Goal: Task Accomplishment & Management: Complete application form

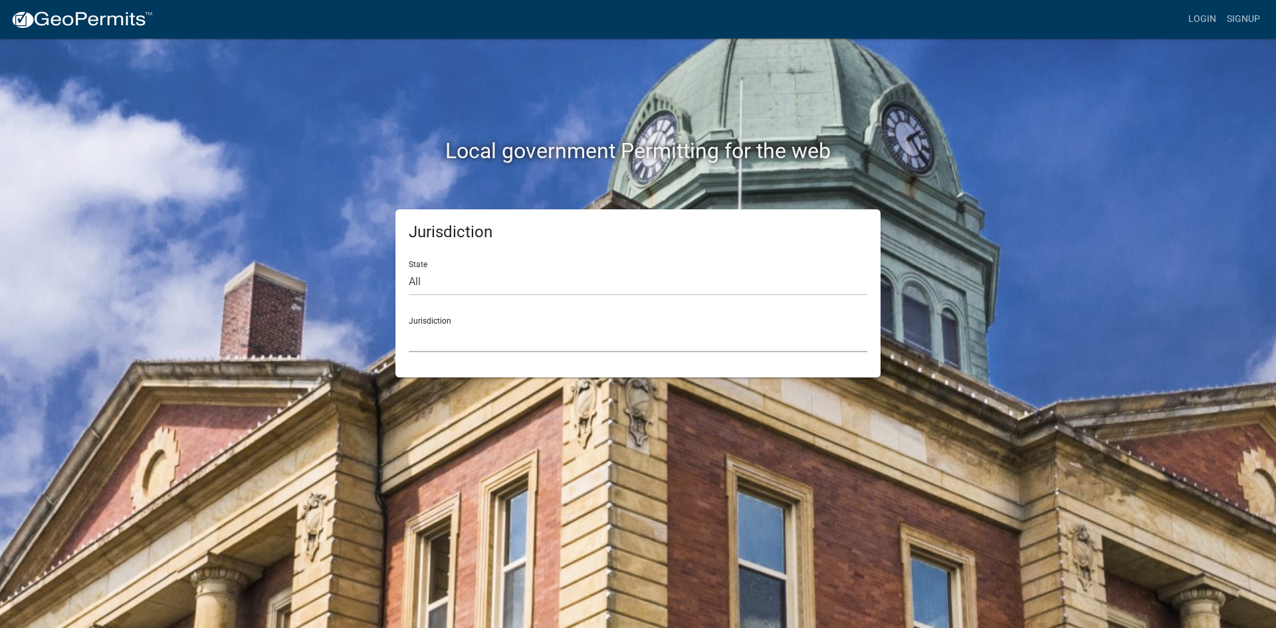
click at [487, 343] on select "[GEOGRAPHIC_DATA], [US_STATE] [GEOGRAPHIC_DATA], [US_STATE][PERSON_NAME][GEOGRA…" at bounding box center [638, 338] width 458 height 27
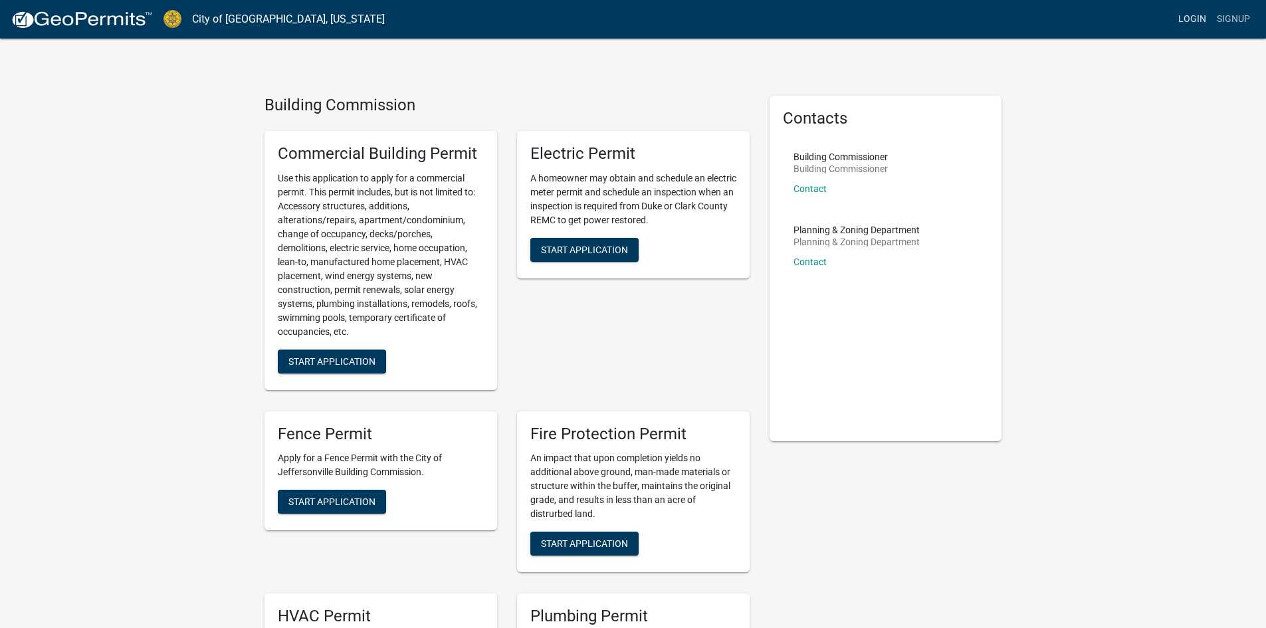
click at [1187, 23] on link "Login" at bounding box center [1192, 19] width 39 height 25
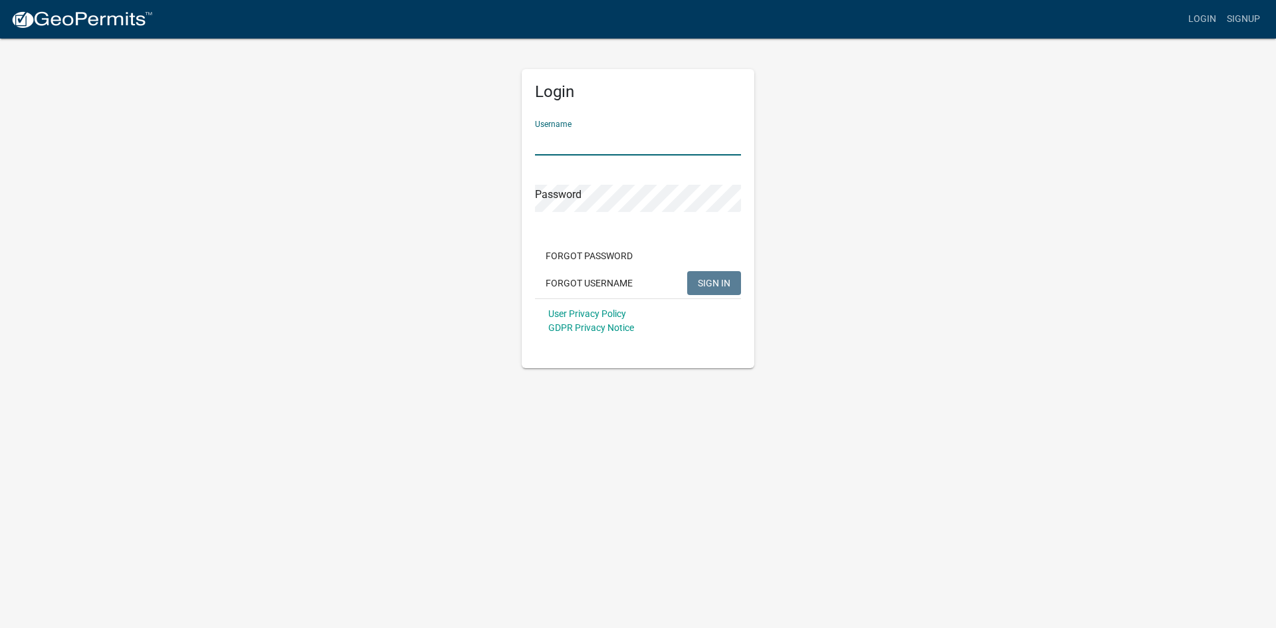
click at [625, 144] on input "Username" at bounding box center [638, 141] width 206 height 27
type input "[EMAIL_ADDRESS][DOMAIN_NAME]"
click at [718, 286] on span "SIGN IN" at bounding box center [714, 282] width 33 height 11
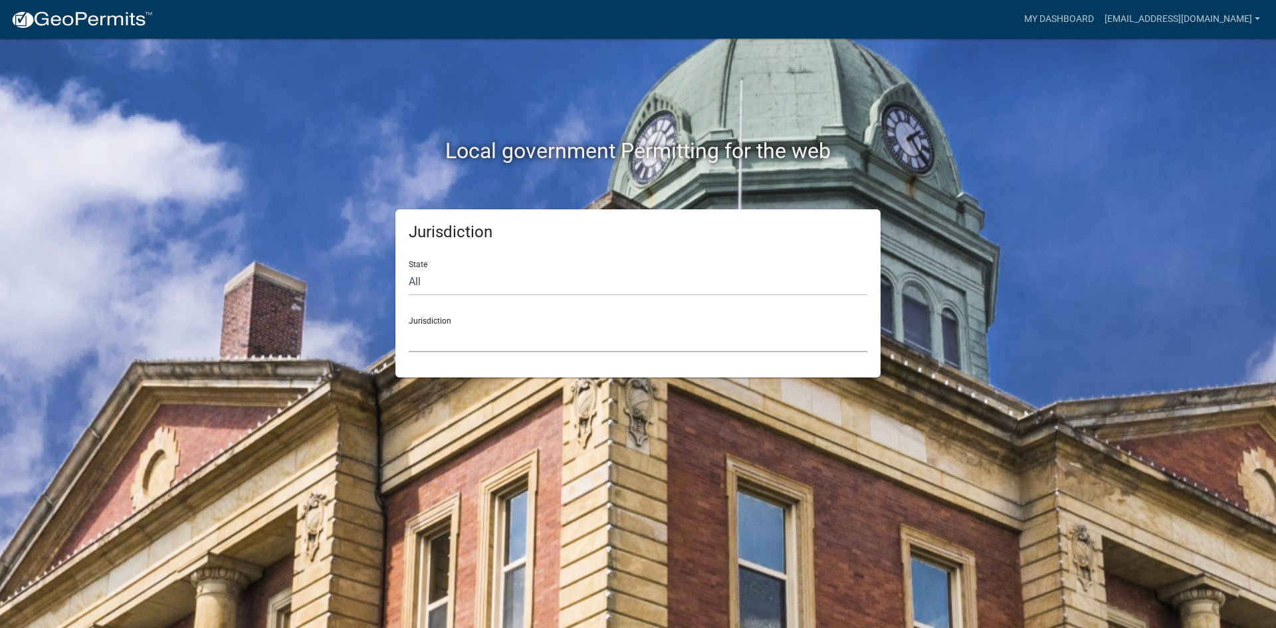
click at [543, 347] on select "[GEOGRAPHIC_DATA], [US_STATE] [GEOGRAPHIC_DATA], [US_STATE][PERSON_NAME][GEOGRA…" at bounding box center [638, 338] width 458 height 27
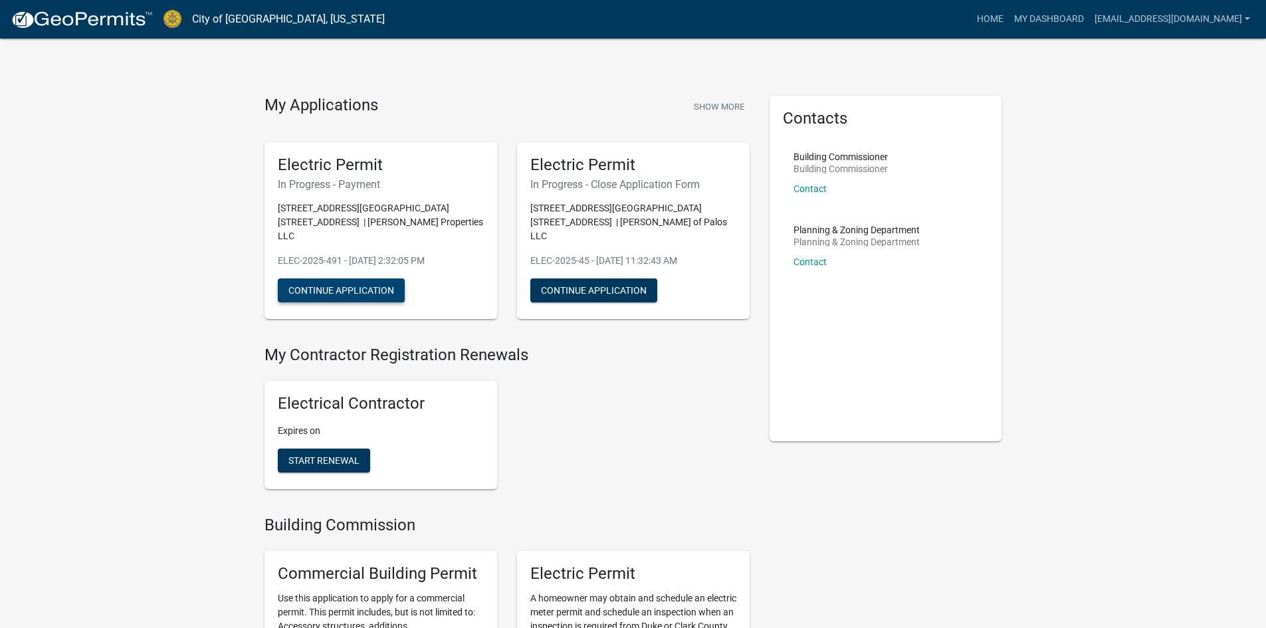
click at [369, 279] on button "Continue Application" at bounding box center [341, 290] width 127 height 24
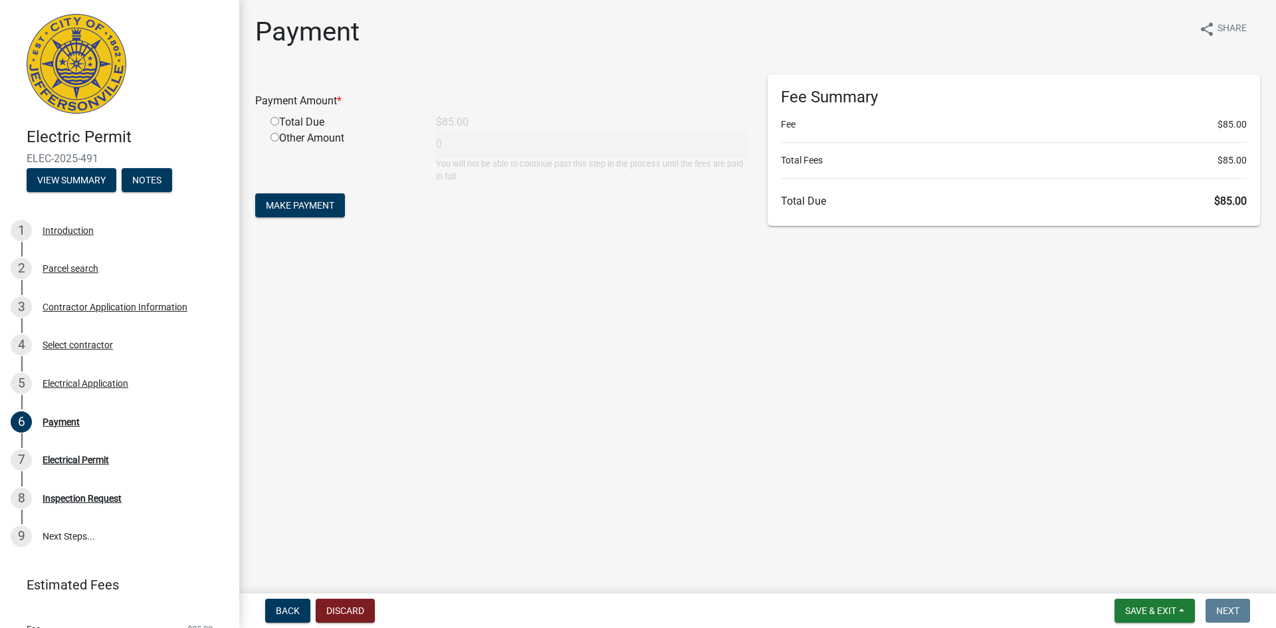
click at [273, 122] on input "radio" at bounding box center [274, 121] width 9 height 9
radio input "true"
type input "85"
click at [326, 202] on span "Make Payment" at bounding box center [300, 205] width 68 height 11
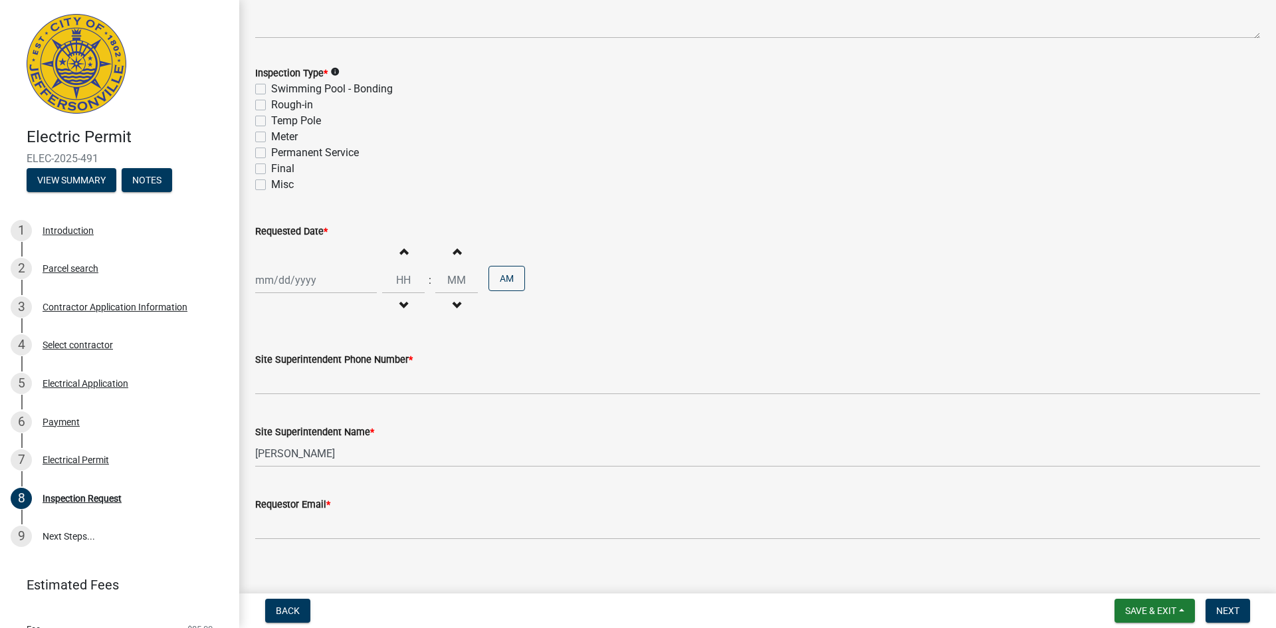
scroll to position [147, 0]
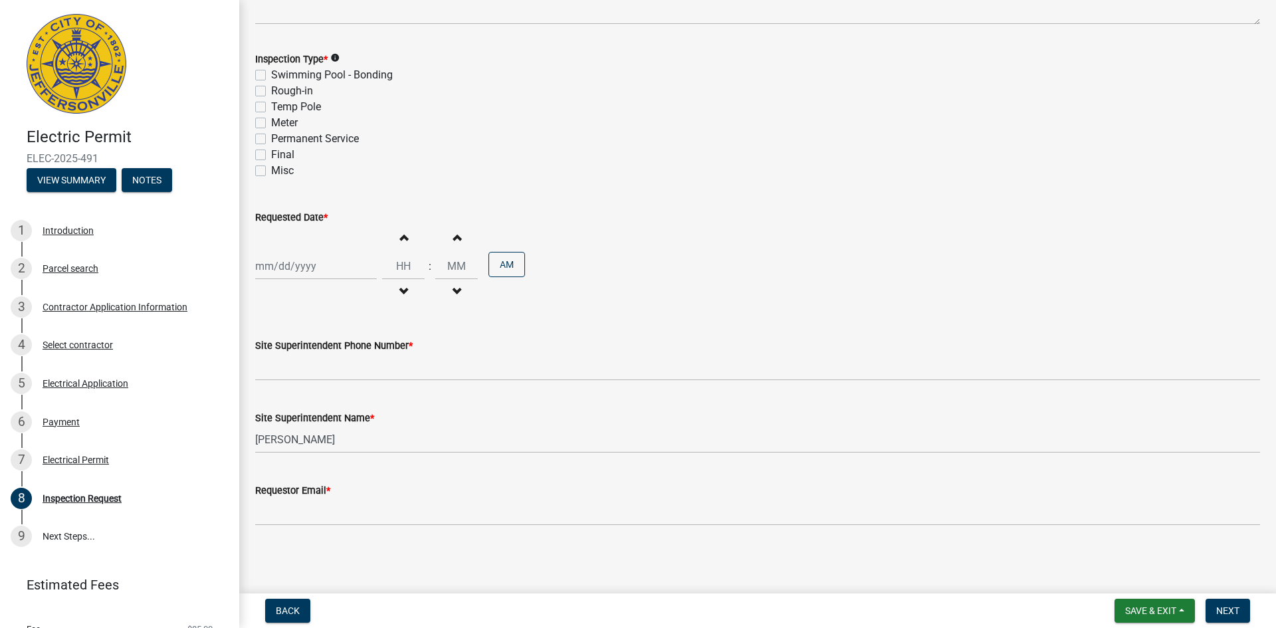
click at [288, 157] on label "Final" at bounding box center [282, 155] width 23 height 16
click at [280, 155] on input "Final" at bounding box center [275, 151] width 9 height 9
checkbox input "true"
checkbox input "false"
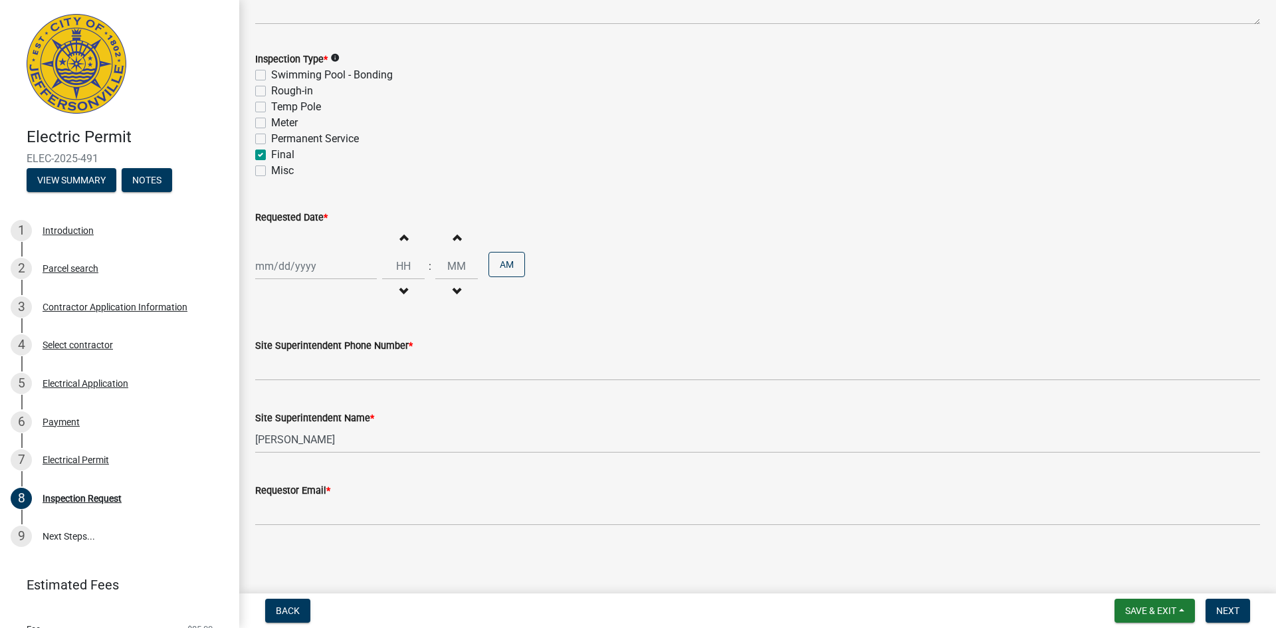
checkbox input "false"
checkbox input "true"
checkbox input "false"
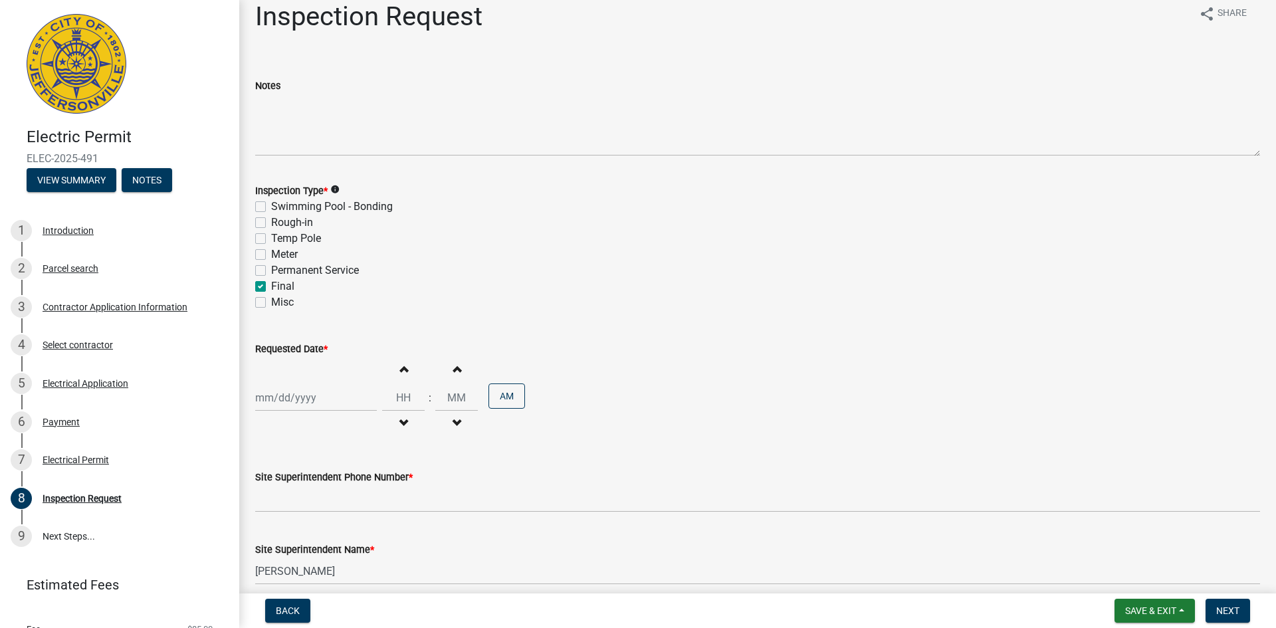
scroll to position [14, 0]
click at [290, 403] on div at bounding box center [316, 398] width 122 height 27
select select "9"
select select "2025"
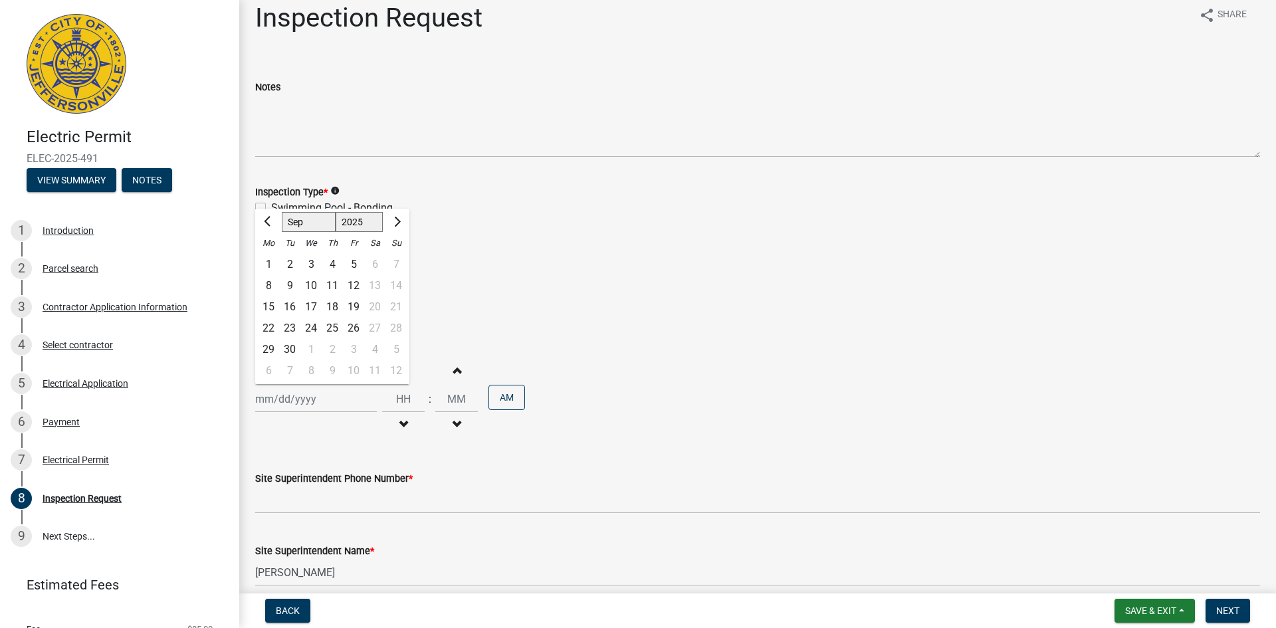
click at [528, 280] on div "Final" at bounding box center [757, 288] width 1005 height 16
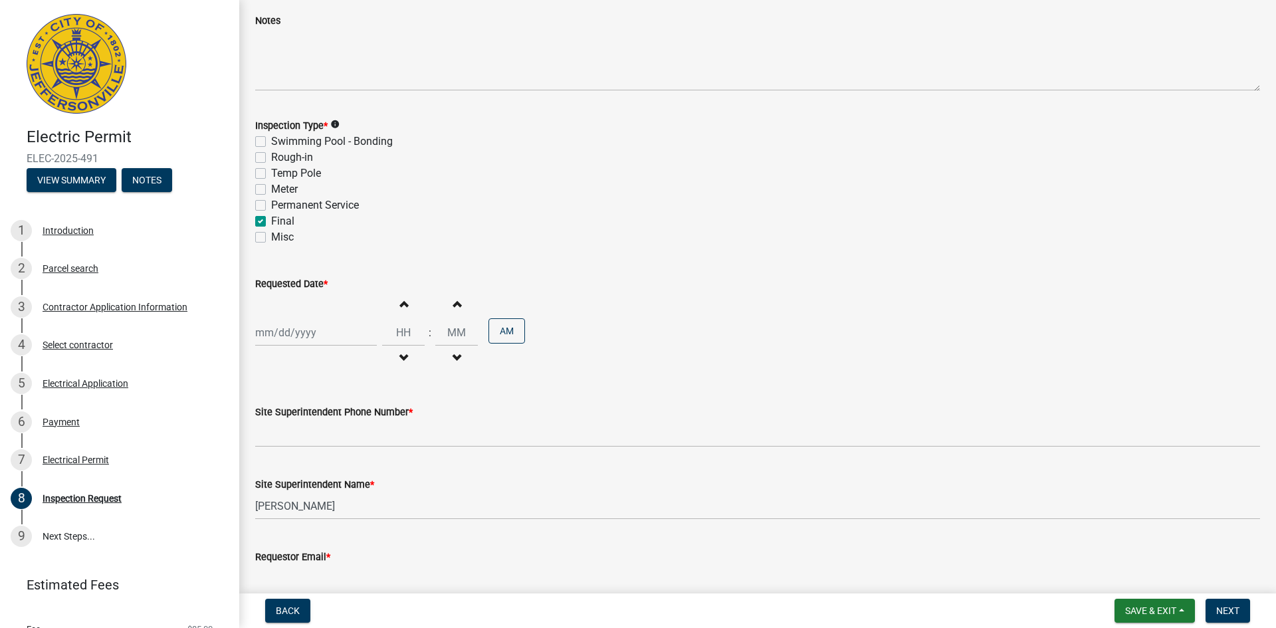
scroll to position [147, 0]
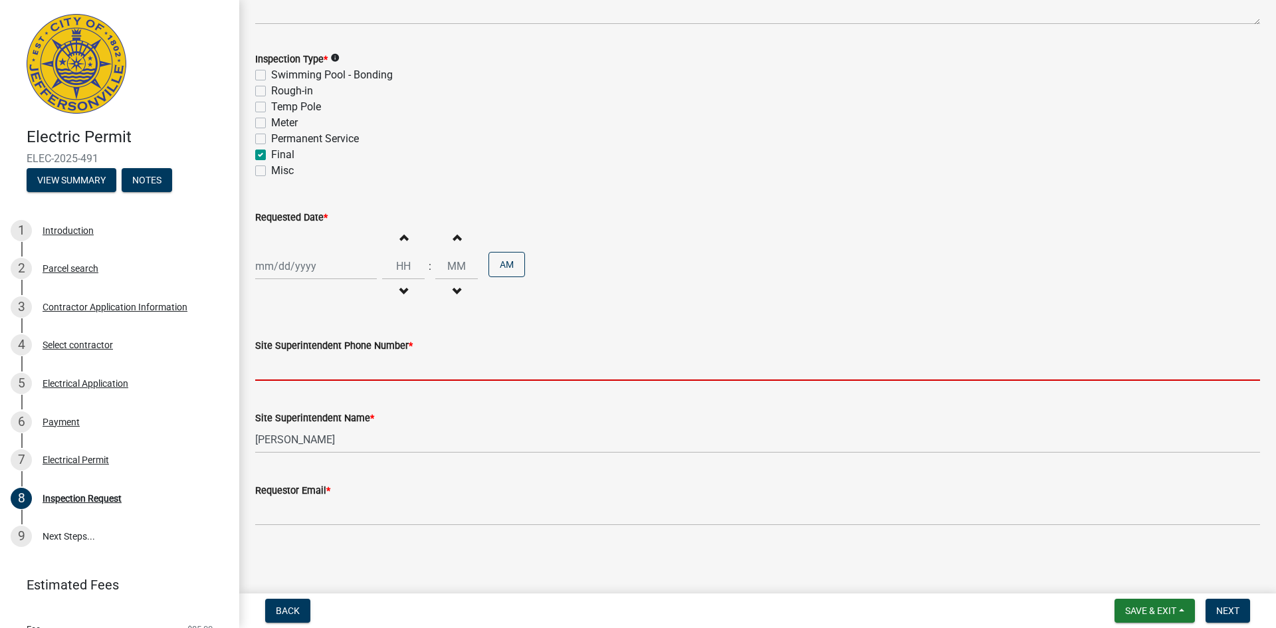
click at [380, 378] on input "Site Superintendent Phone Number *" at bounding box center [757, 366] width 1005 height 27
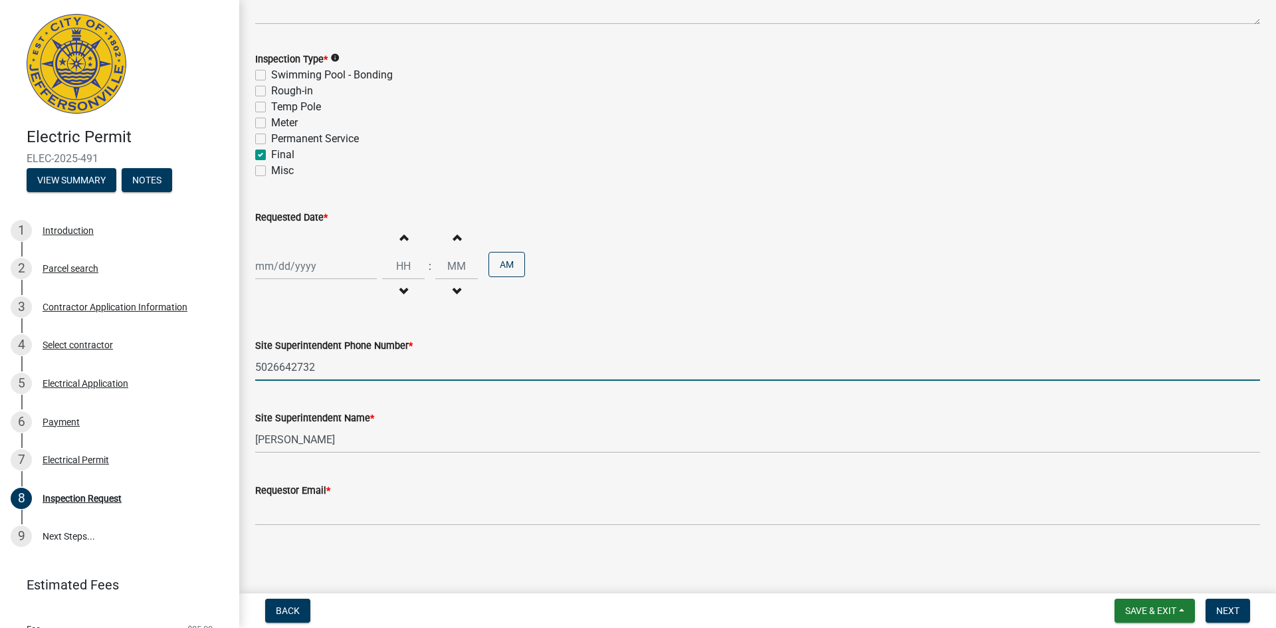
type input "5026642732"
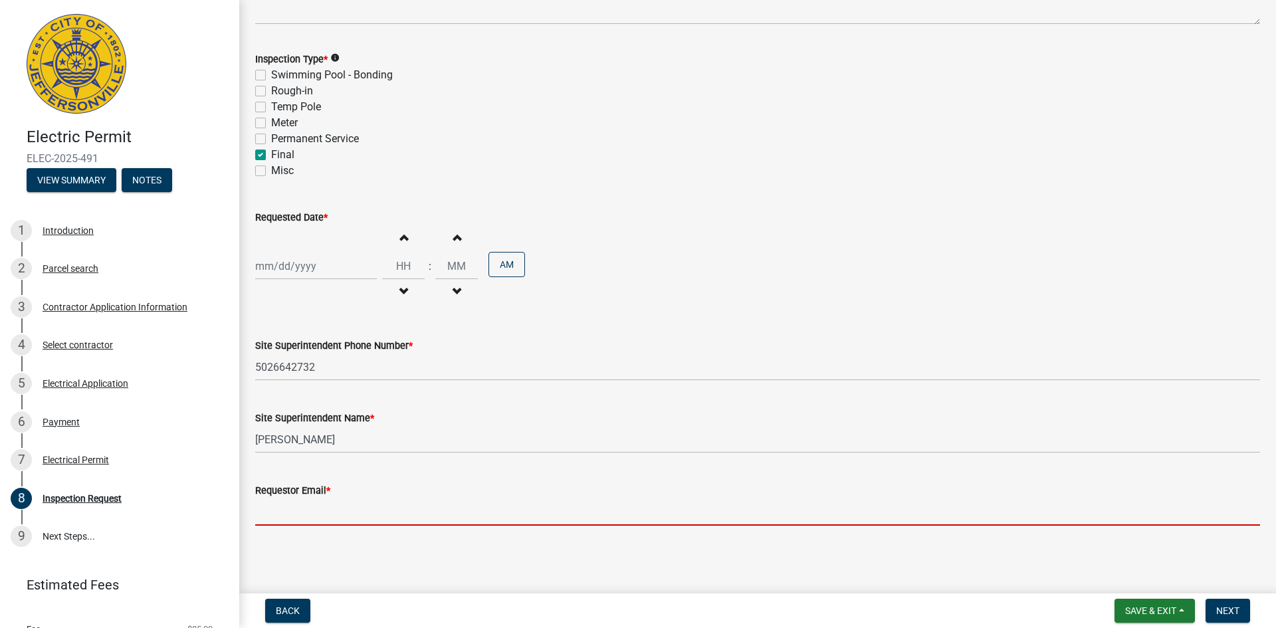
click at [312, 506] on input "Requestor Email *" at bounding box center [757, 511] width 1005 height 27
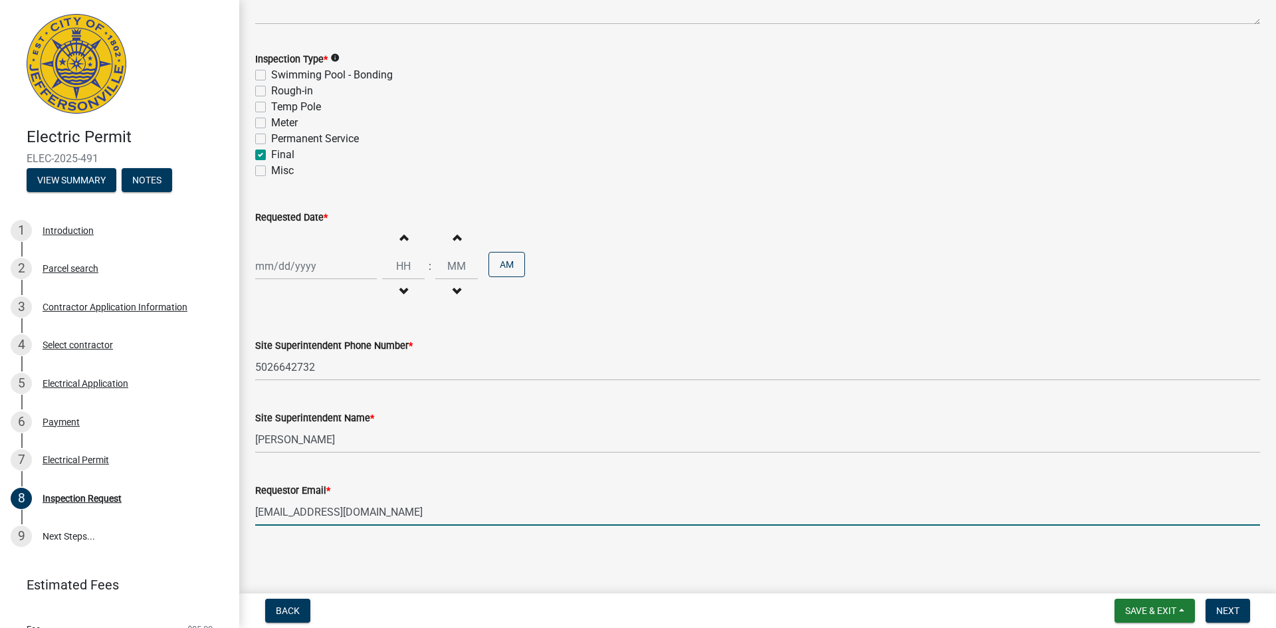
type input "[EMAIL_ADDRESS][DOMAIN_NAME]"
click at [408, 535] on wm-data-entity-input "Requestor Email * [EMAIL_ADDRESS][DOMAIN_NAME]" at bounding box center [757, 500] width 1005 height 72
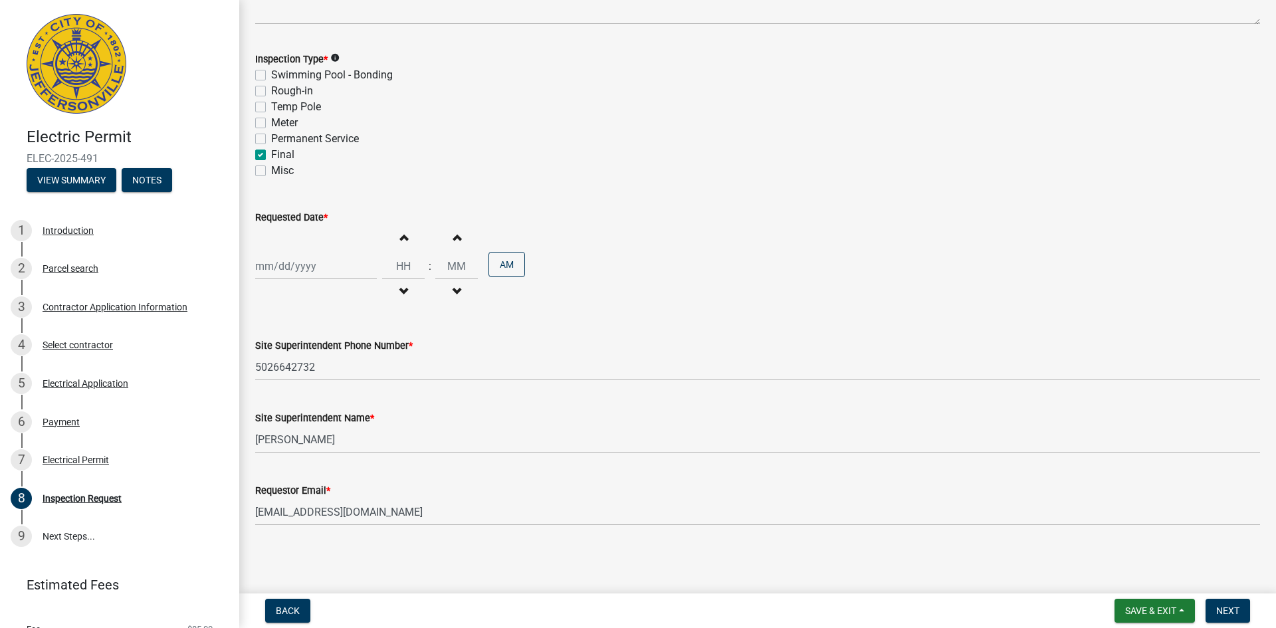
click at [328, 262] on div at bounding box center [316, 265] width 122 height 27
select select "9"
select select "2025"
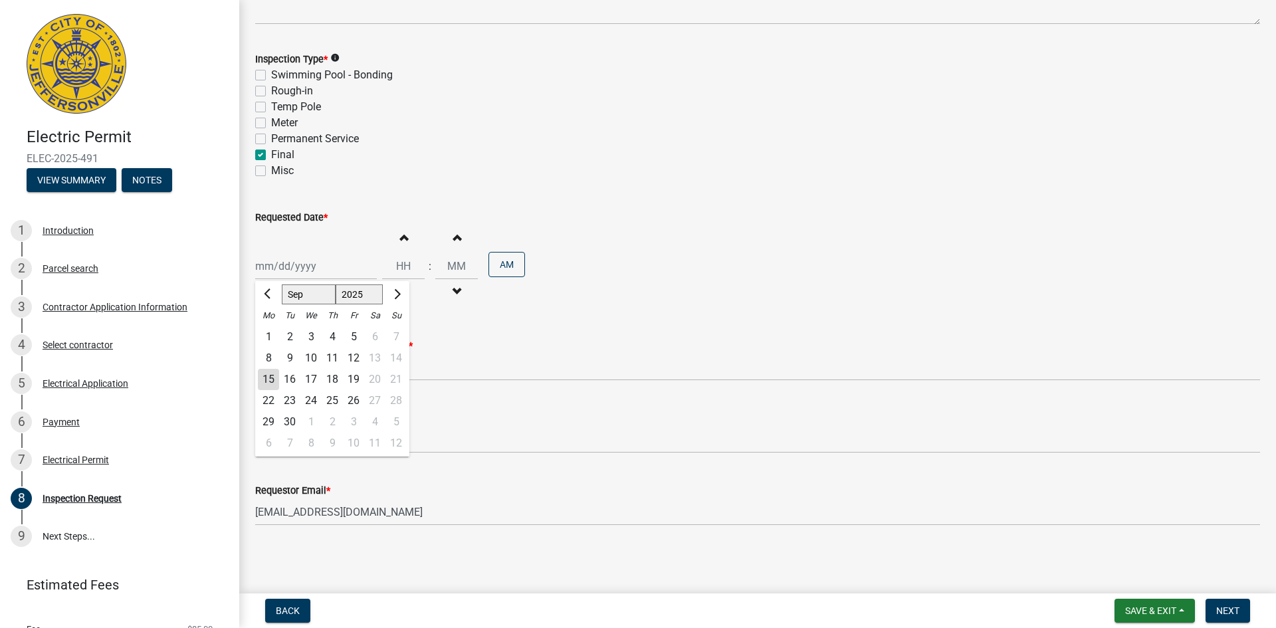
click at [268, 381] on div "15" at bounding box center [268, 379] width 21 height 21
type input "[DATE]"
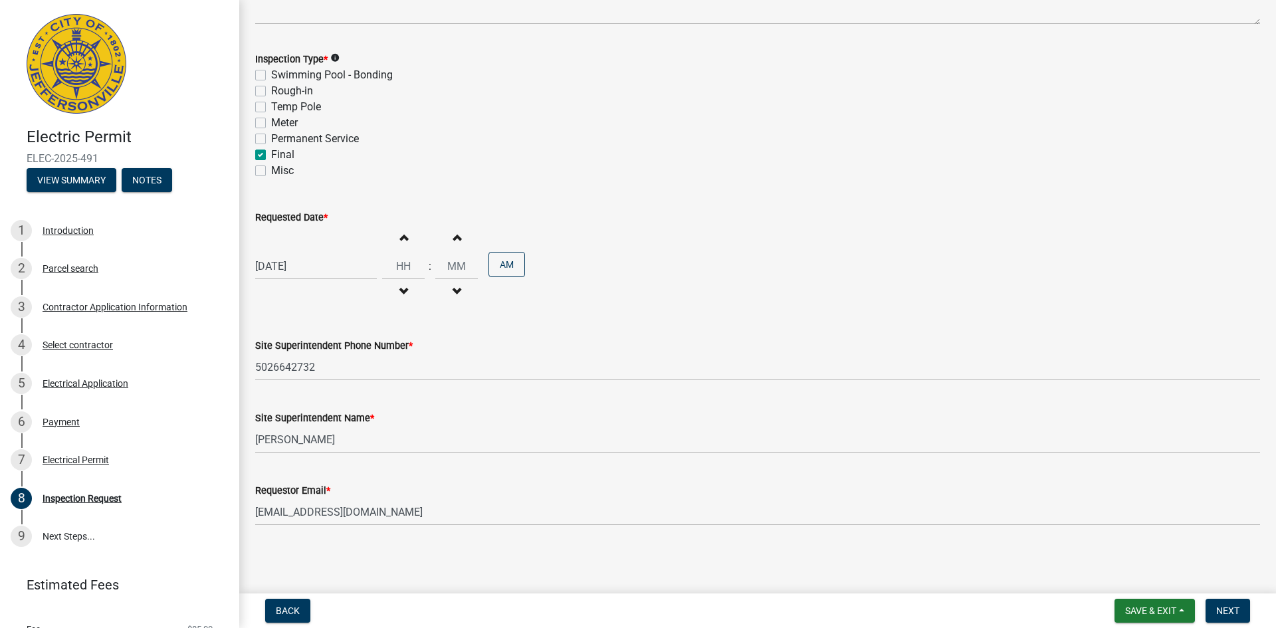
click at [338, 273] on div "[DATE]" at bounding box center [316, 265] width 122 height 27
select select "9"
select select "2025"
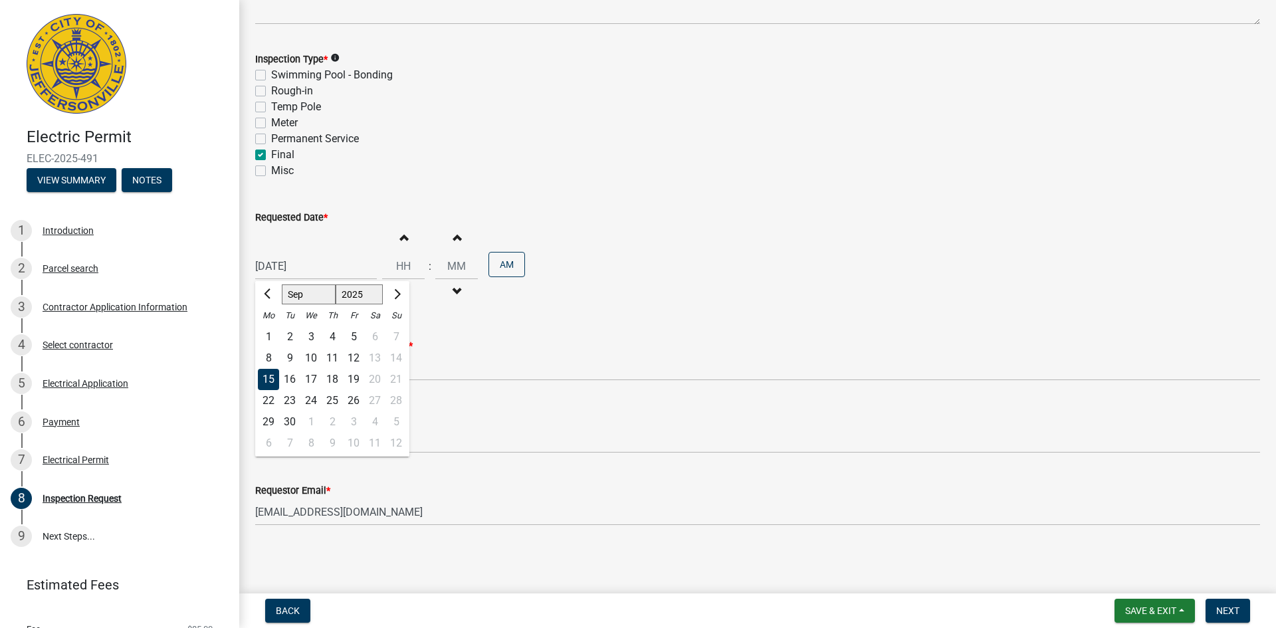
click at [464, 343] on div "Site Superintendent Phone Number *" at bounding box center [757, 345] width 1005 height 16
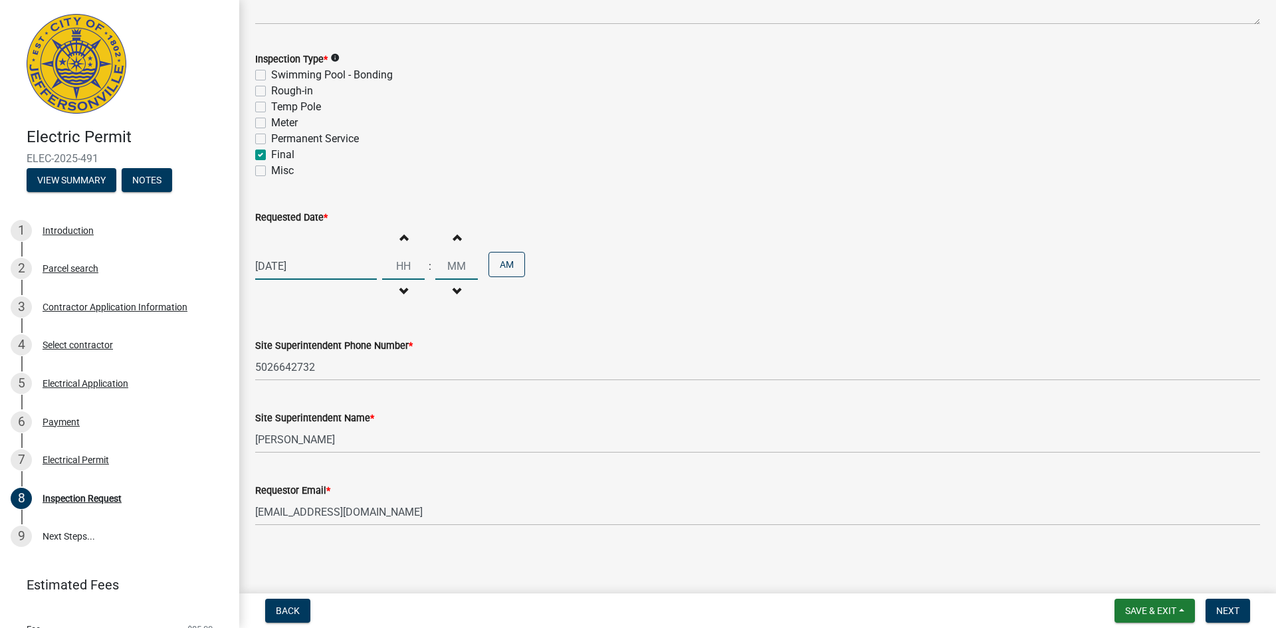
click at [397, 269] on input "Hours" at bounding box center [403, 265] width 43 height 27
click at [403, 240] on button "Increment hours" at bounding box center [403, 237] width 28 height 24
type input "01"
type input "00"
click at [403, 240] on button "Increment hours" at bounding box center [403, 237] width 28 height 24
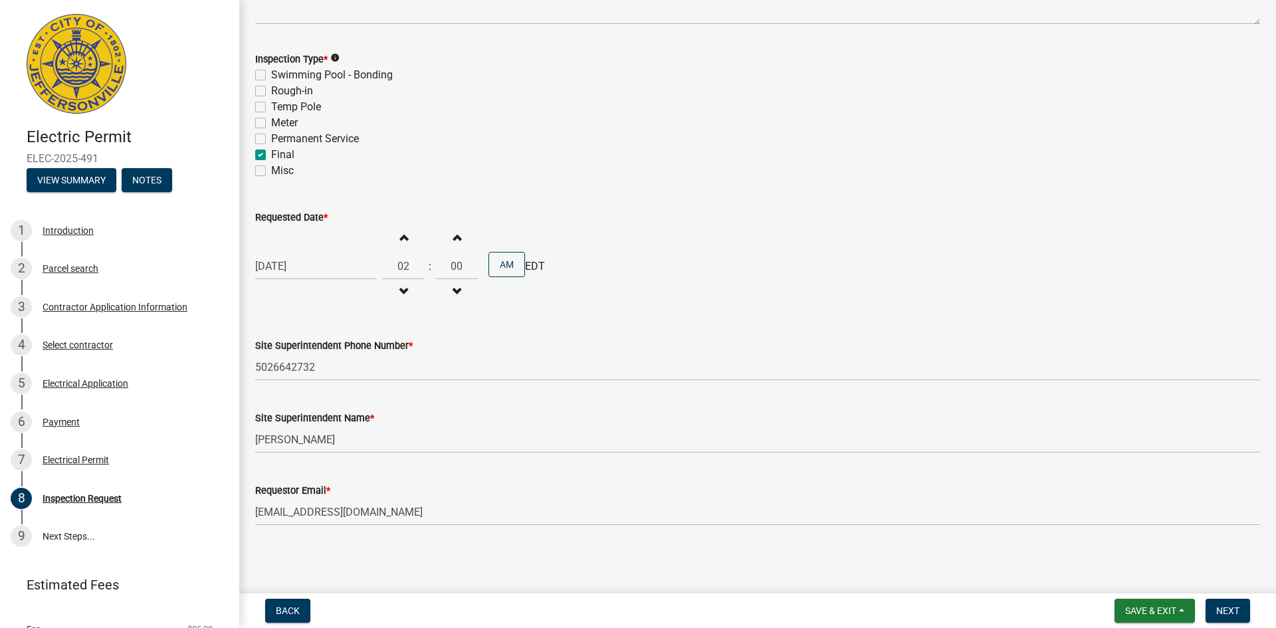
click at [403, 240] on button "Increment hours" at bounding box center [403, 237] width 28 height 24
type input "05"
select select "9"
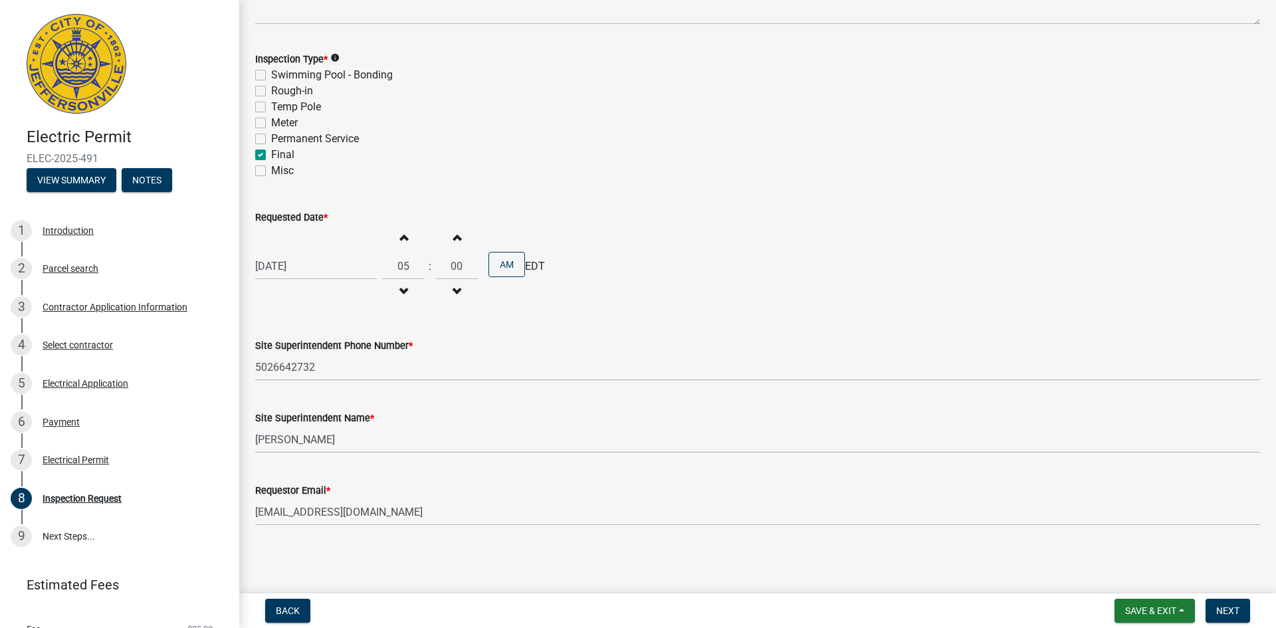
select select "2025"
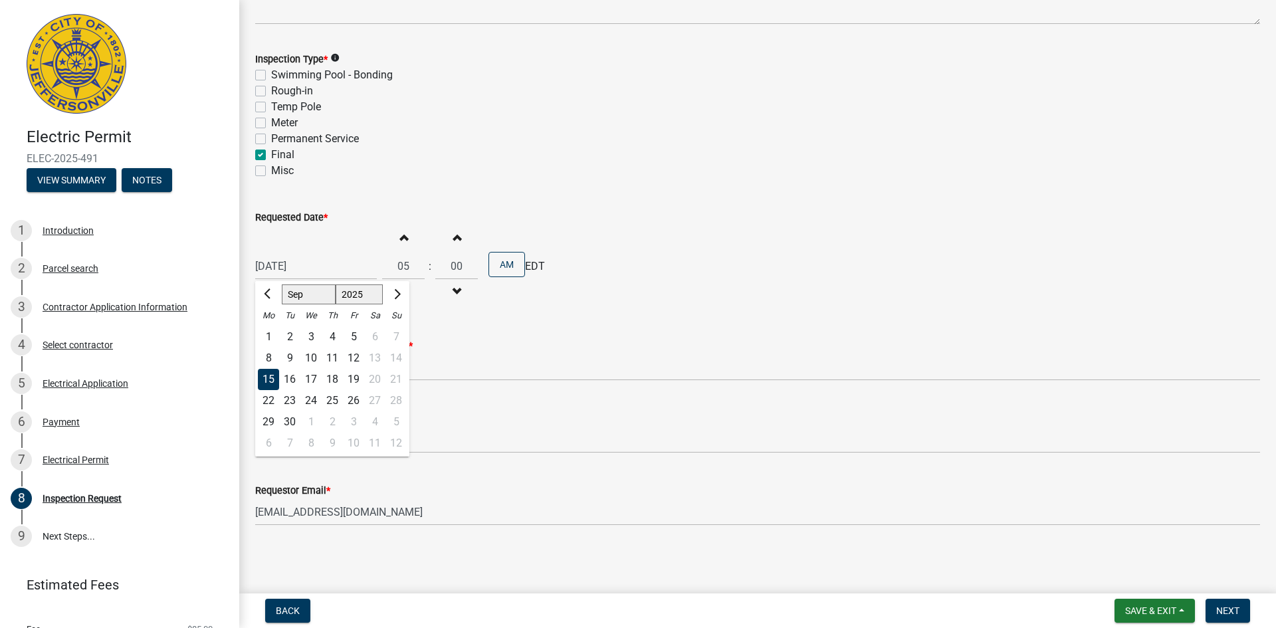
click at [328, 267] on div "[DATE] Jan Feb Mar Apr May Jun [DATE] Aug Sep Oct Nov [DATE] 1526 1527 1528 152…" at bounding box center [316, 265] width 122 height 27
click at [287, 376] on div "16" at bounding box center [289, 379] width 21 height 21
type input "[DATE]"
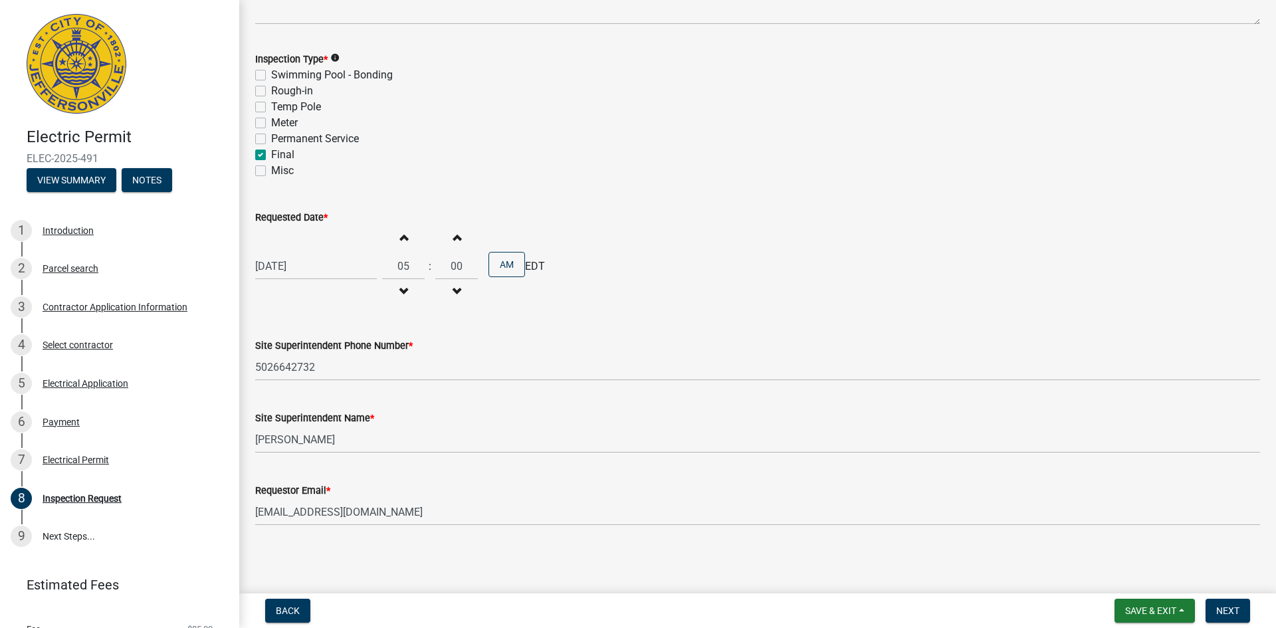
click at [400, 239] on span "button" at bounding box center [403, 237] width 7 height 11
type input "08"
click at [1225, 605] on span "Next" at bounding box center [1227, 610] width 23 height 11
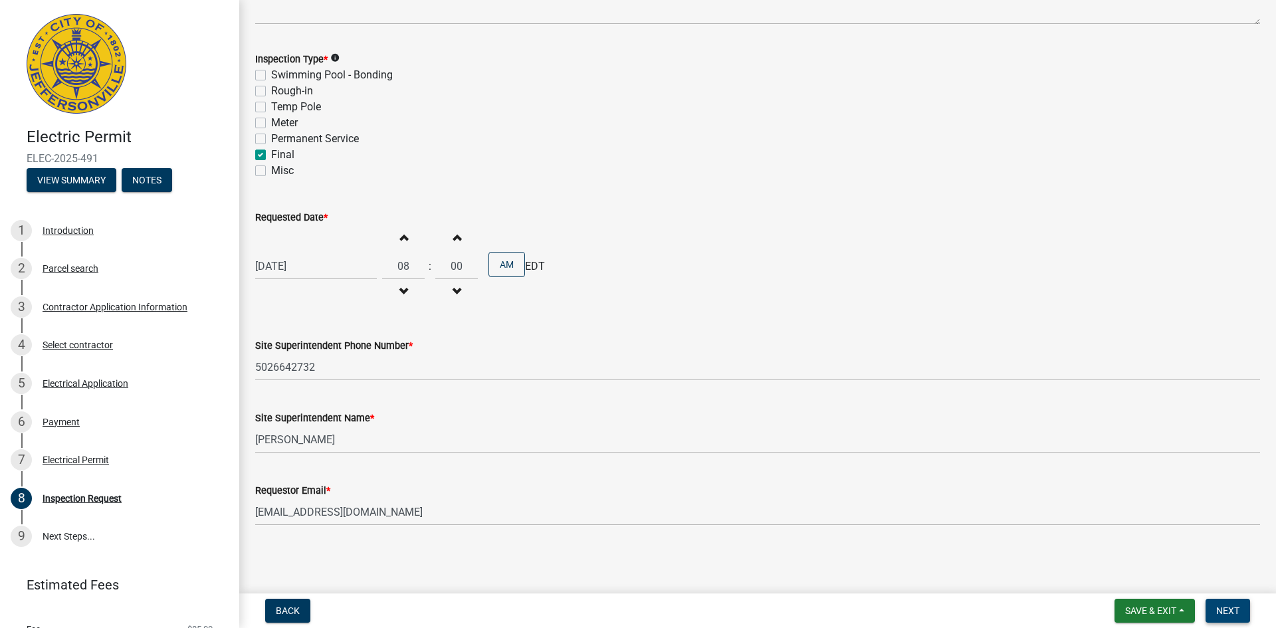
scroll to position [0, 0]
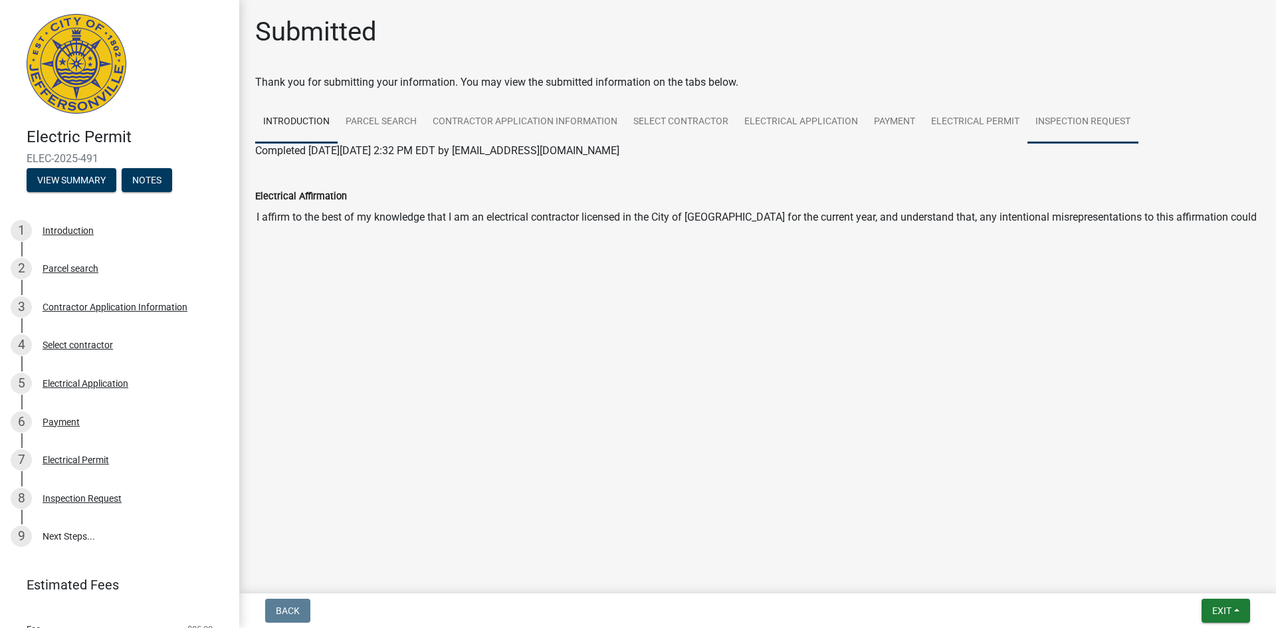
click at [1060, 117] on link "Inspection Request" at bounding box center [1082, 122] width 111 height 43
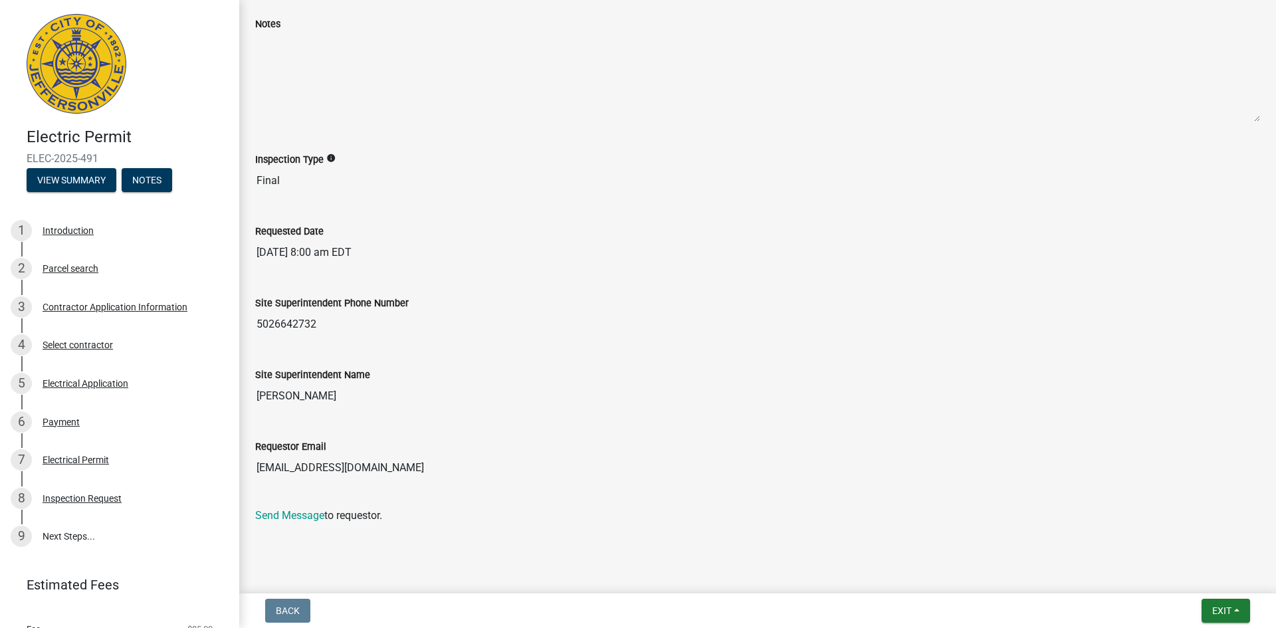
scroll to position [165, 0]
click at [50, 538] on link "9 Next Steps..." at bounding box center [119, 537] width 239 height 39
click at [1228, 608] on span "Exit" at bounding box center [1221, 610] width 19 height 11
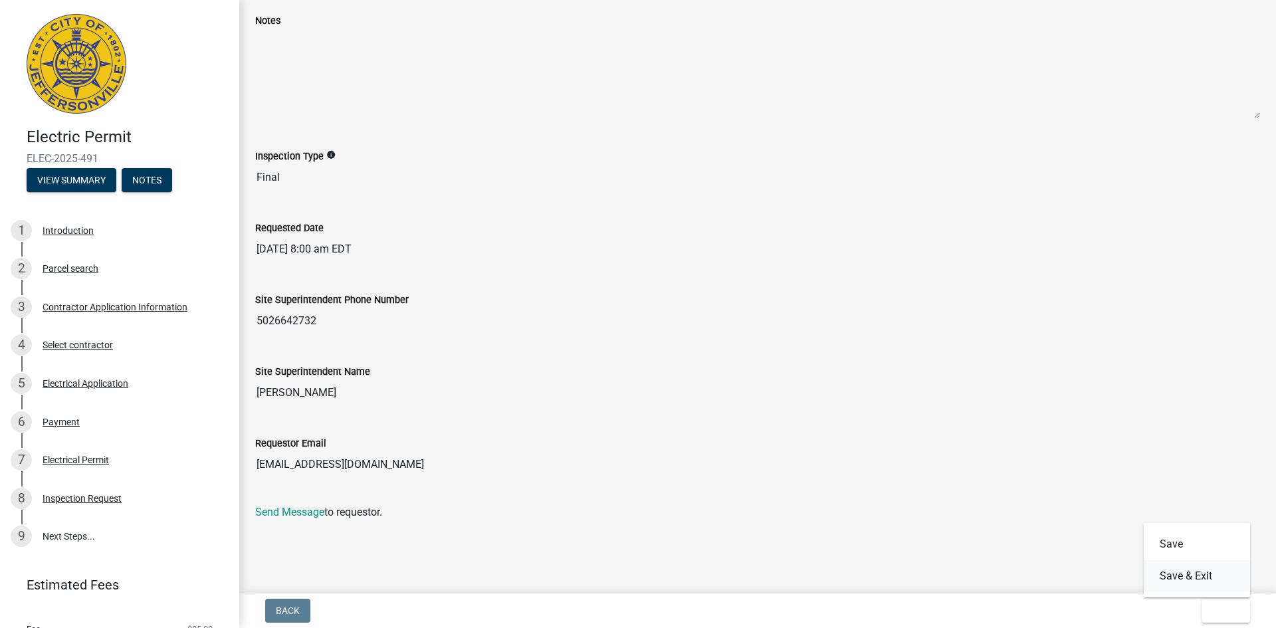
click at [1175, 579] on button "Save & Exit" at bounding box center [1196, 576] width 106 height 32
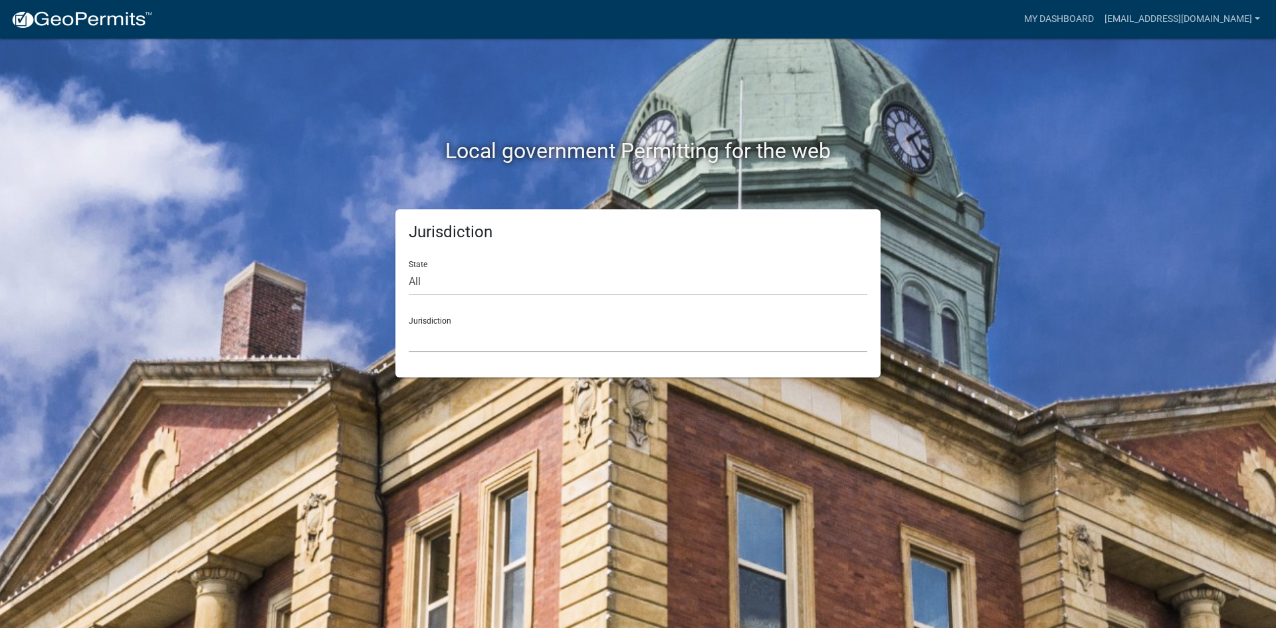
click at [582, 330] on select "[GEOGRAPHIC_DATA], [US_STATE] [GEOGRAPHIC_DATA], [US_STATE][PERSON_NAME][GEOGRA…" at bounding box center [638, 338] width 458 height 27
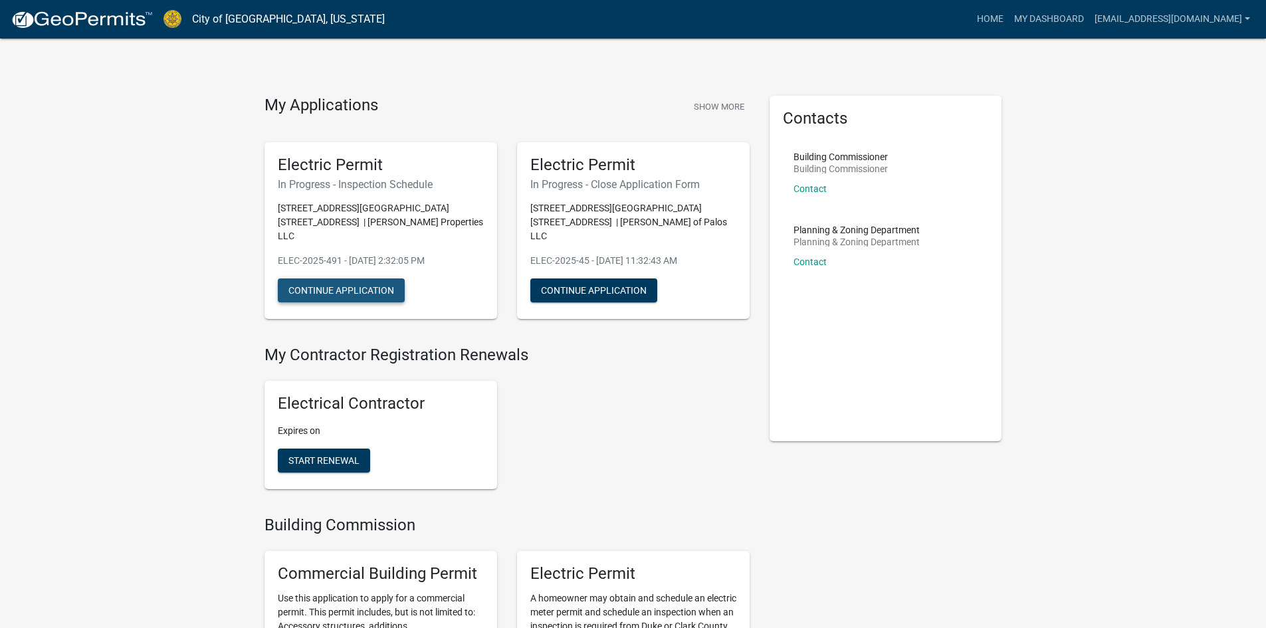
click at [345, 278] on button "Continue Application" at bounding box center [341, 290] width 127 height 24
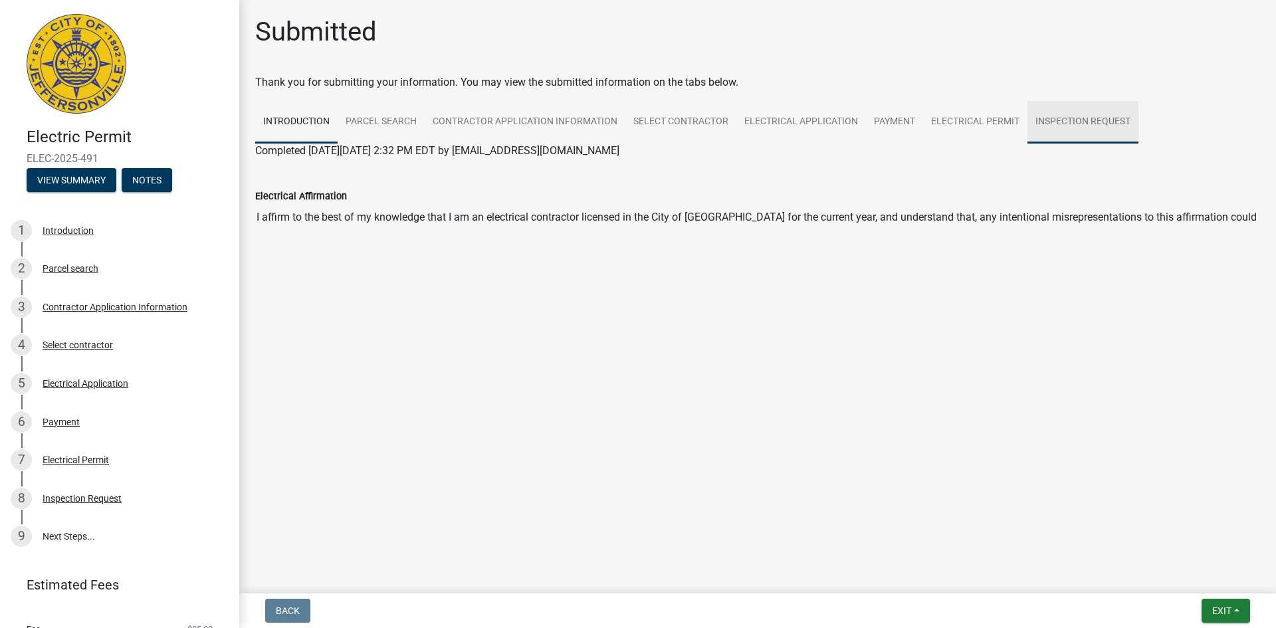
click at [1088, 122] on link "Inspection Request" at bounding box center [1082, 122] width 111 height 43
